Goal: Use online tool/utility: Utilize a website feature to perform a specific function

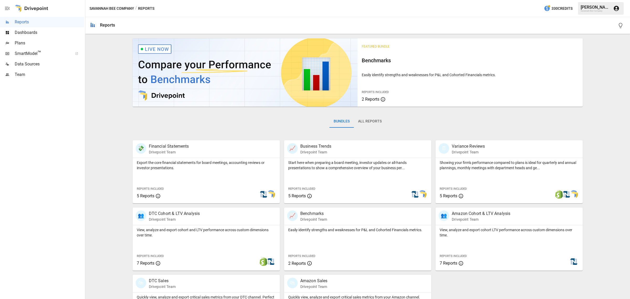
click at [32, 42] on span "Plans" at bounding box center [49, 43] width 69 height 6
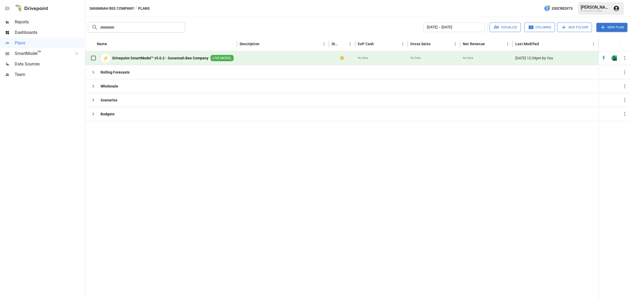
click at [142, 58] on b "Drivepoint SmartModel™ v5.0.2 - Savannah Bee Company" at bounding box center [160, 57] width 96 height 5
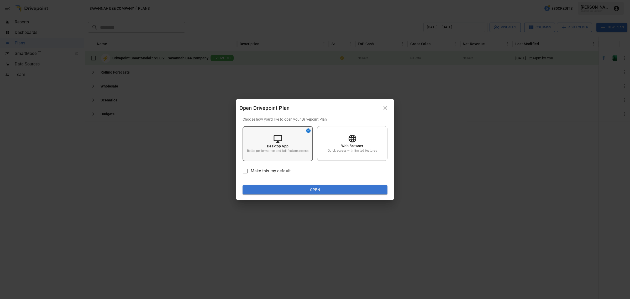
click at [283, 146] on p "Desktop App" at bounding box center [278, 145] width 22 height 5
click at [284, 171] on span "Make this my default" at bounding box center [271, 171] width 40 height 6
click at [309, 193] on button "Open" at bounding box center [314, 189] width 145 height 9
